Goal: Task Accomplishment & Management: Manage account settings

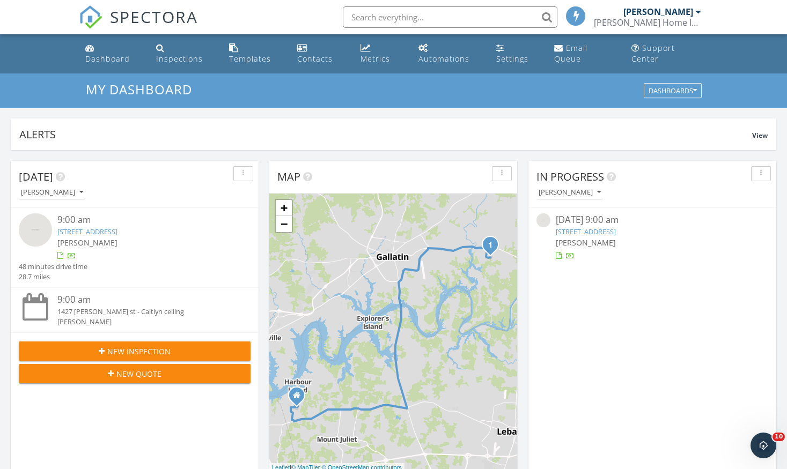
click at [72, 223] on div "9:00 am" at bounding box center [144, 219] width 174 height 13
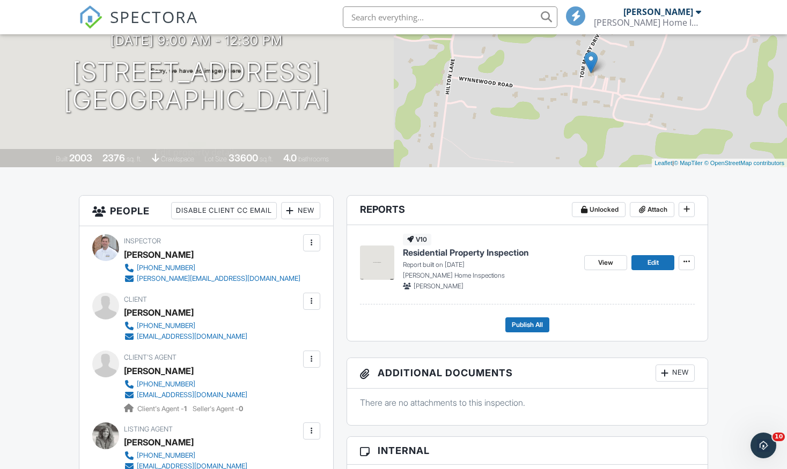
scroll to position [145, 0]
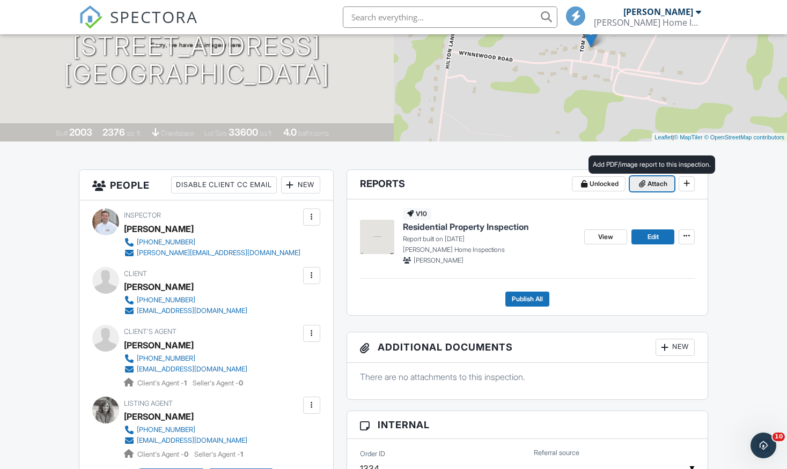
click at [650, 189] on span "Attach" at bounding box center [657, 184] width 20 height 11
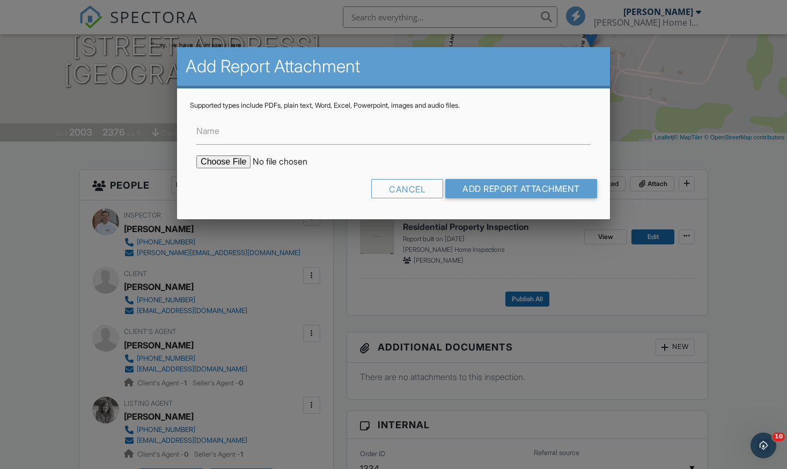
click at [245, 160] on input "file" at bounding box center [287, 161] width 182 height 13
type input "C:\fakepath\pro_pool_inspection_tammy_noxon_2025_09_29_091844.pdf"
click at [510, 188] on input "Add Report Attachment" at bounding box center [521, 188] width 152 height 19
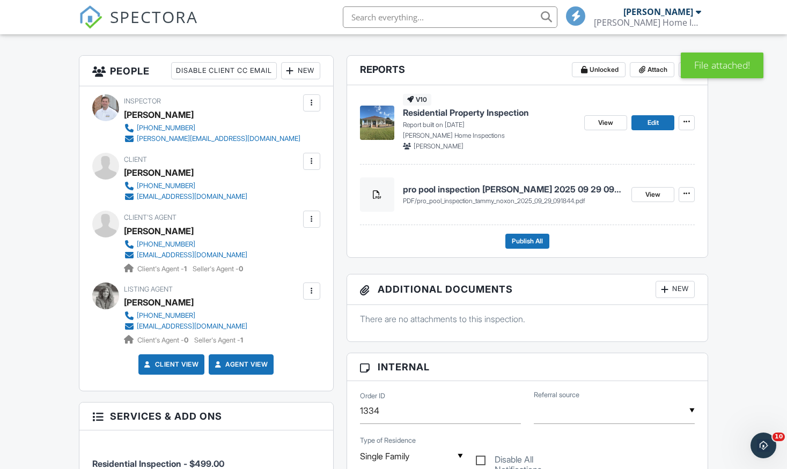
scroll to position [235, 0]
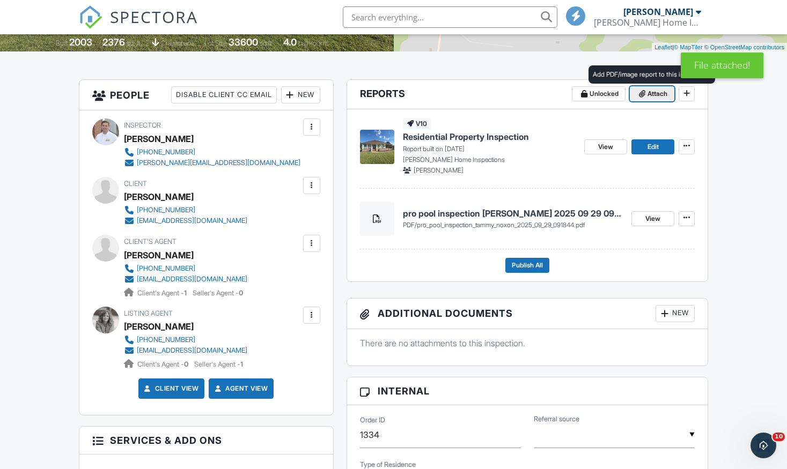
click at [651, 99] on span "Attach" at bounding box center [657, 93] width 20 height 11
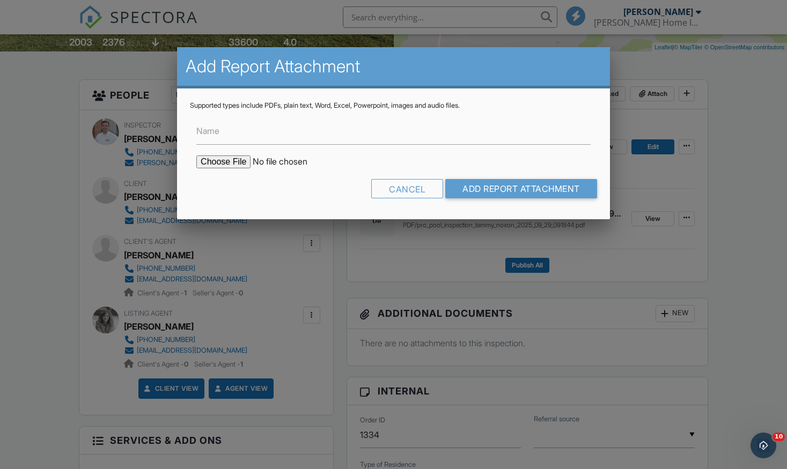
click at [228, 157] on input "file" at bounding box center [287, 161] width 182 height 13
type input "C:\fakepath\1101job_form.pdf"
click at [360, 143] on input "Name" at bounding box center [393, 131] width 394 height 26
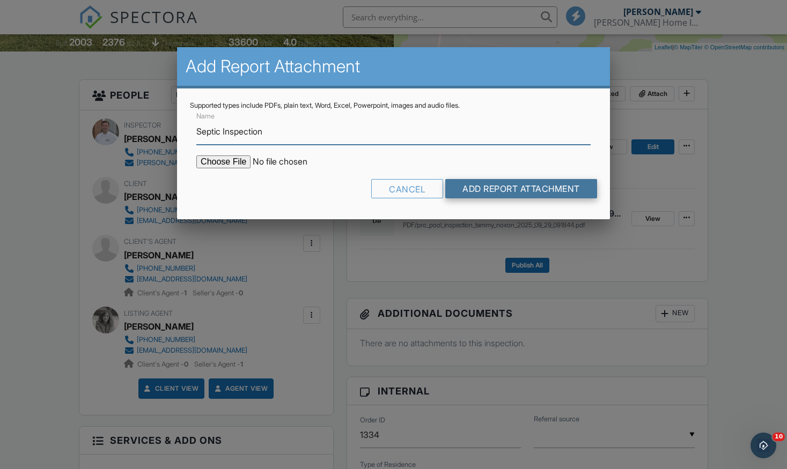
type input "Septic Inspection"
click at [571, 179] on input "Add Report Attachment" at bounding box center [521, 188] width 152 height 19
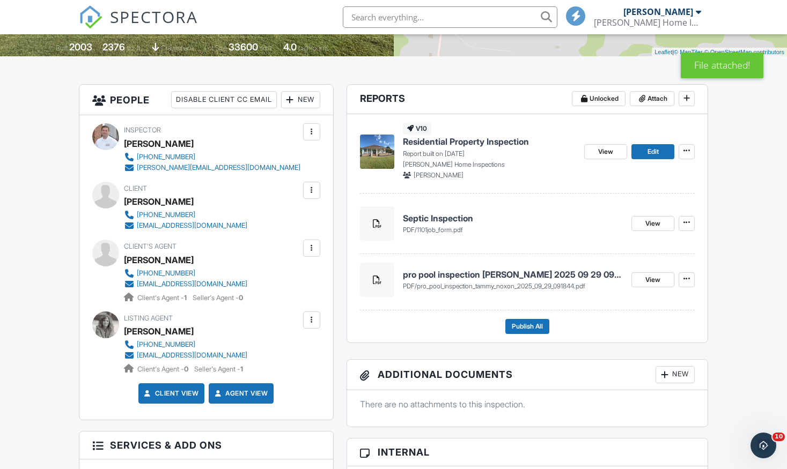
scroll to position [231, 0]
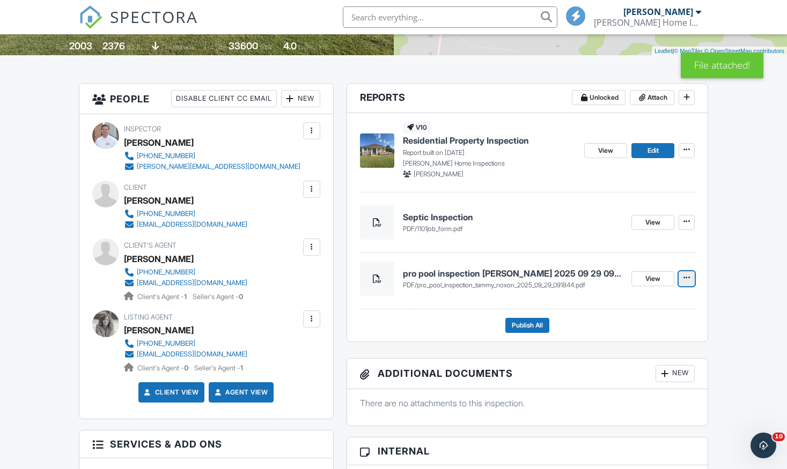
click at [690, 283] on span at bounding box center [686, 277] width 11 height 11
click at [665, 319] on input "Delete" at bounding box center [632, 318] width 109 height 24
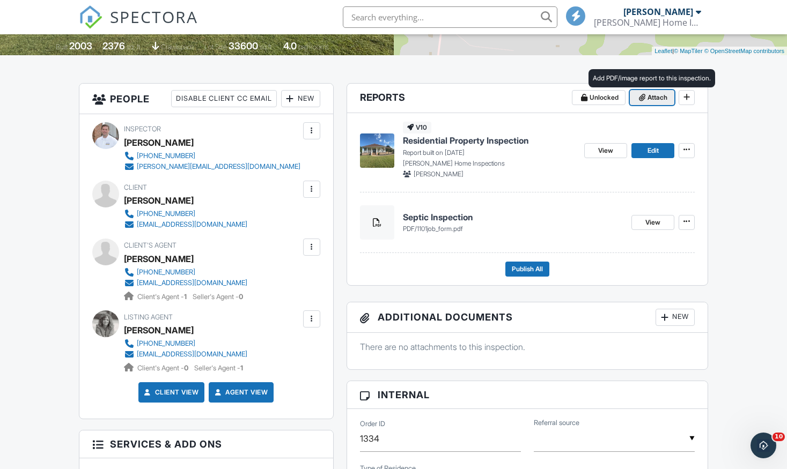
click at [643, 101] on icon at bounding box center [642, 98] width 6 height 8
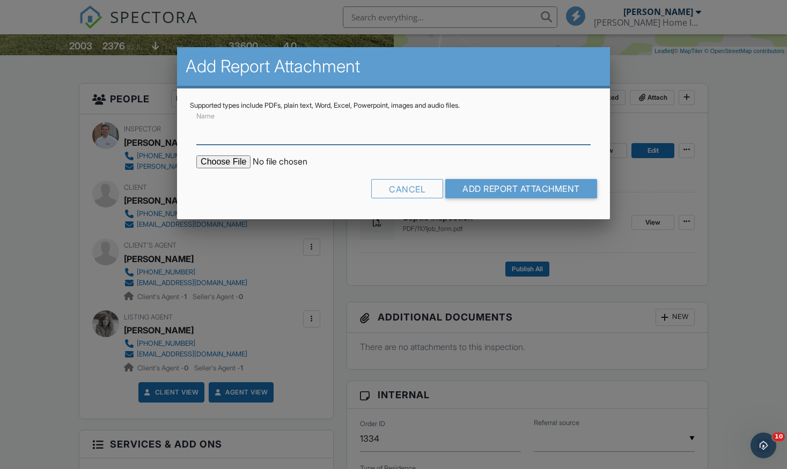
click at [482, 144] on input "Name" at bounding box center [393, 131] width 394 height 26
type input "m"
type input "Pool Inspection"
click at [240, 161] on input "file" at bounding box center [287, 161] width 182 height 13
type input "C:\fakepath\pro_pool_inspection_tammy_noxon_2025_09_29_091844.pdf"
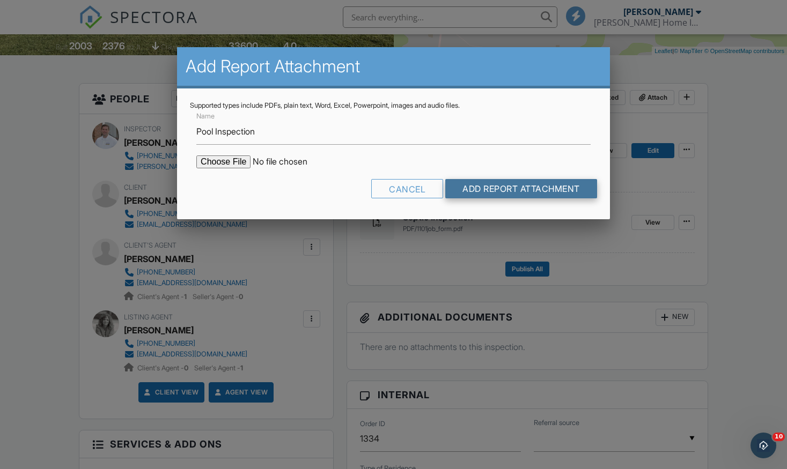
click at [543, 190] on input "Add Report Attachment" at bounding box center [521, 188] width 152 height 19
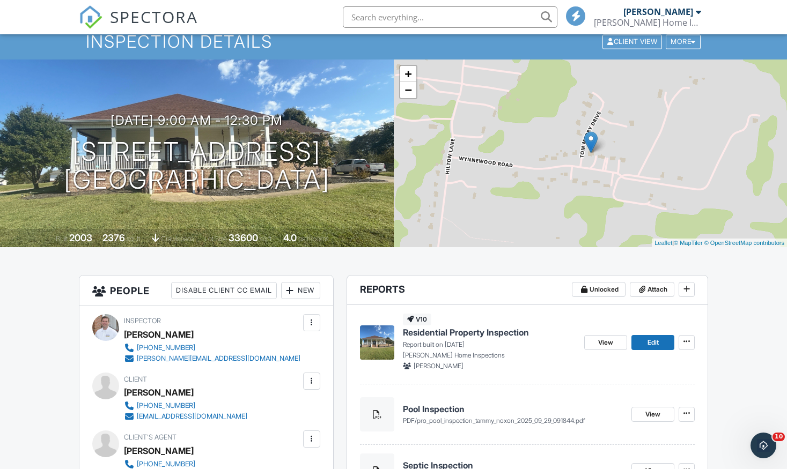
scroll to position [36, 0]
